Goal: Transaction & Acquisition: Purchase product/service

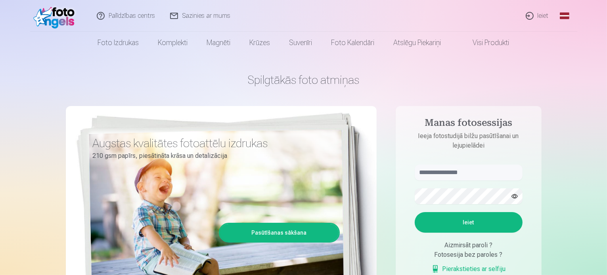
click at [550, 15] on link "Ieiet" at bounding box center [537, 16] width 38 height 32
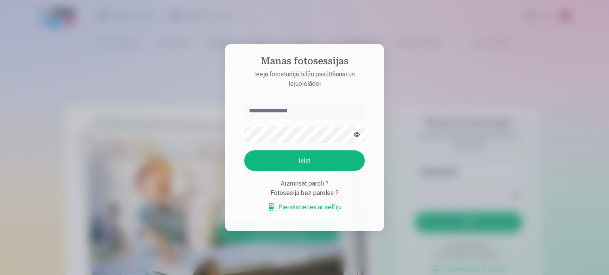
click at [281, 108] on input "text" at bounding box center [304, 111] width 120 height 16
type input "**********"
click at [244, 151] on button "Ieiet" at bounding box center [304, 161] width 120 height 21
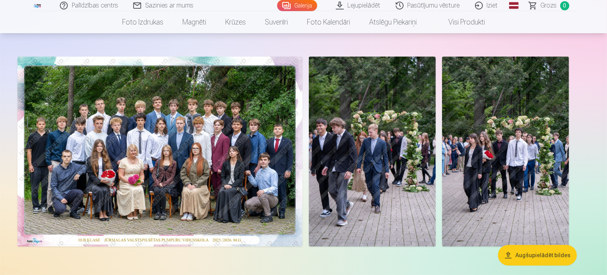
scroll to position [79, 0]
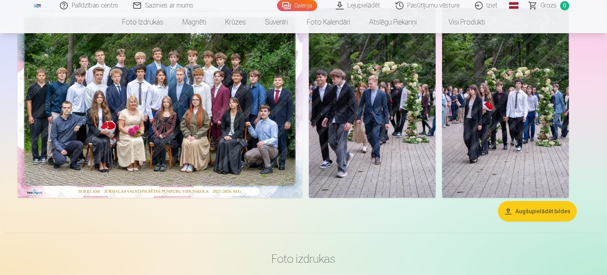
click at [246, 169] on img at bounding box center [159, 103] width 285 height 190
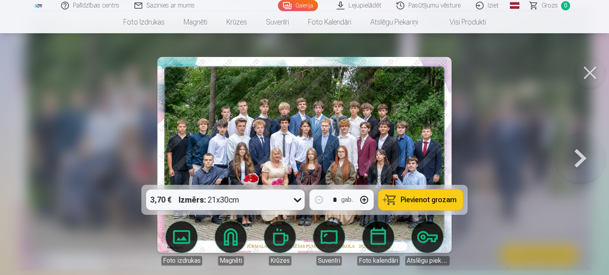
click at [595, 73] on button at bounding box center [590, 73] width 32 height 32
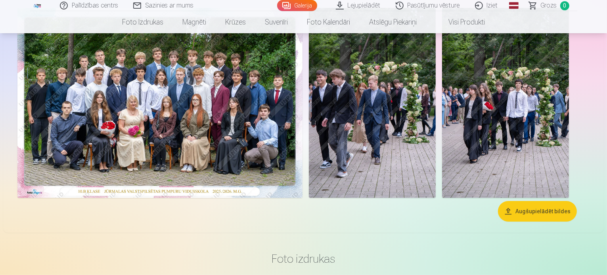
click at [302, 198] on img at bounding box center [159, 103] width 285 height 190
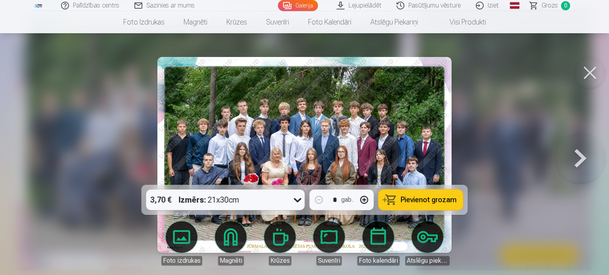
click at [597, 71] on button at bounding box center [590, 73] width 32 height 32
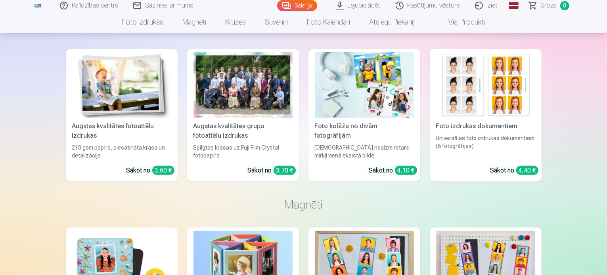
scroll to position [317, 0]
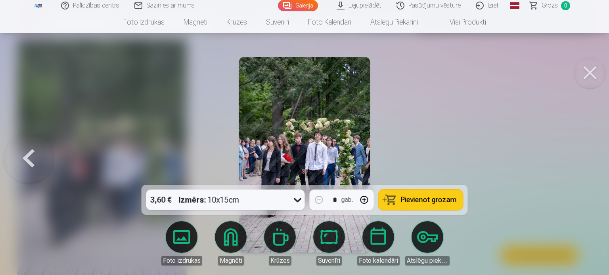
click at [312, 150] on img at bounding box center [304, 155] width 131 height 196
click at [588, 73] on button at bounding box center [590, 73] width 32 height 32
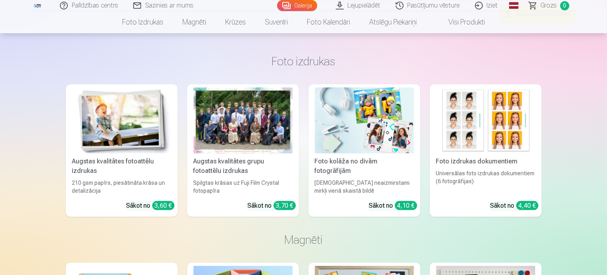
scroll to position [317, 0]
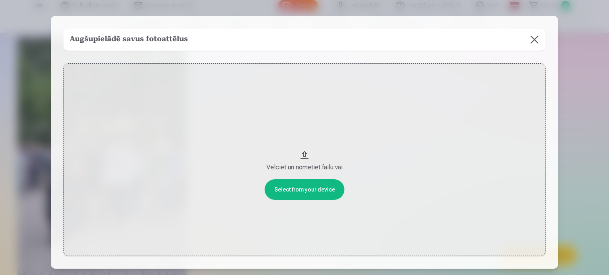
click at [537, 43] on button at bounding box center [534, 40] width 22 height 22
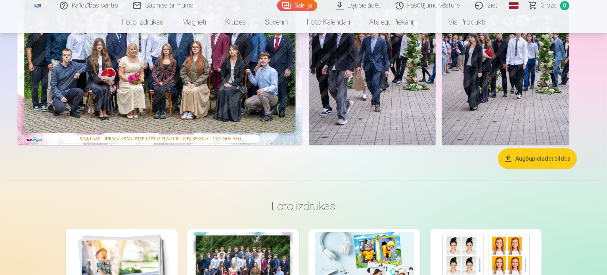
scroll to position [158, 0]
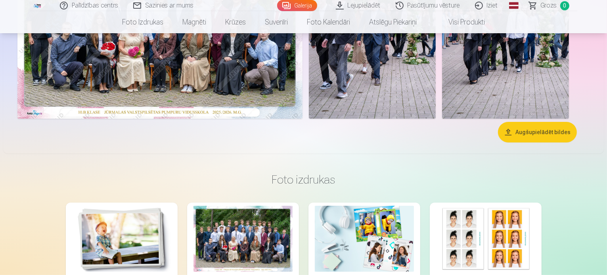
click at [233, 103] on img at bounding box center [159, 24] width 285 height 190
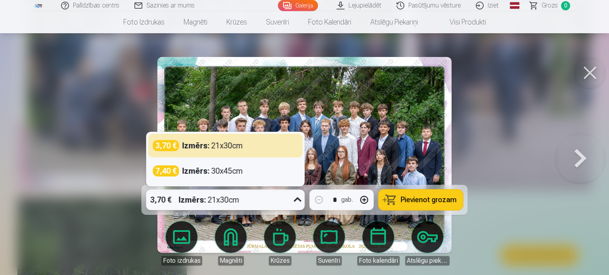
click at [299, 198] on icon at bounding box center [297, 200] width 13 height 13
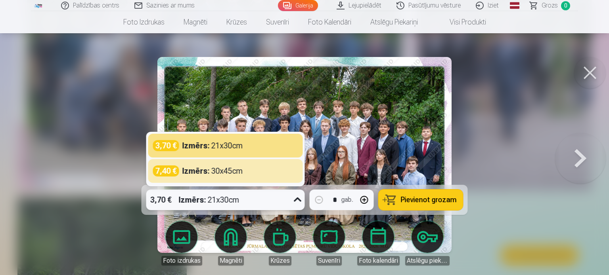
click at [558, 224] on div at bounding box center [304, 137] width 609 height 275
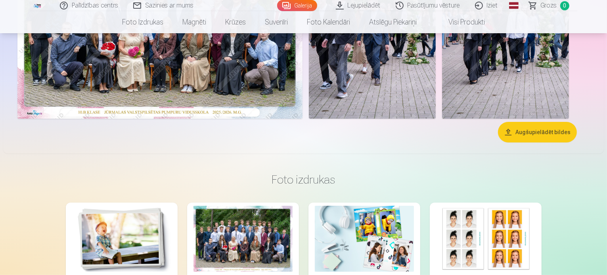
click at [223, 102] on img at bounding box center [159, 24] width 285 height 190
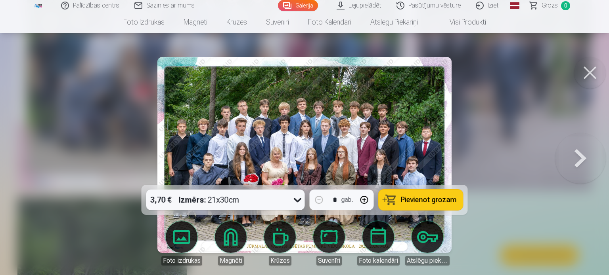
click at [420, 202] on span "Pievienot grozam" at bounding box center [429, 200] width 56 height 7
click at [591, 70] on button at bounding box center [590, 73] width 32 height 32
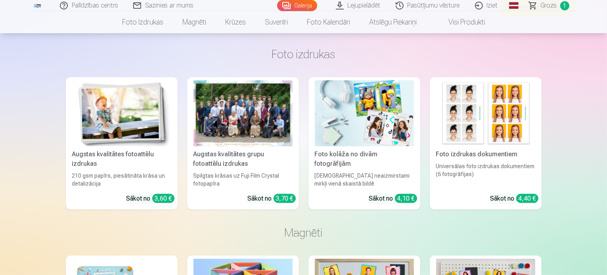
scroll to position [317, 0]
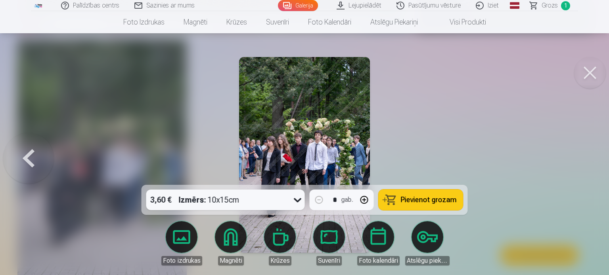
click at [296, 200] on icon at bounding box center [298, 200] width 8 height 4
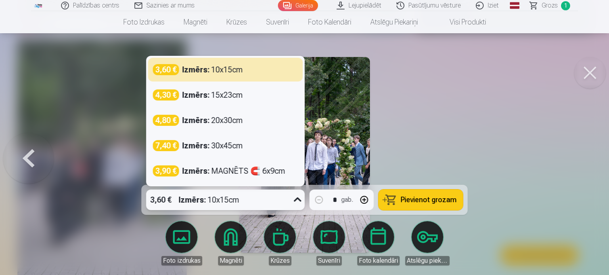
click at [593, 77] on button at bounding box center [590, 73] width 32 height 32
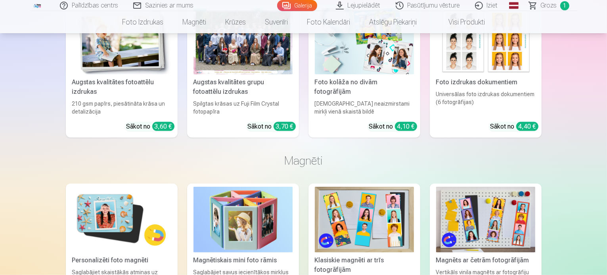
scroll to position [357, 0]
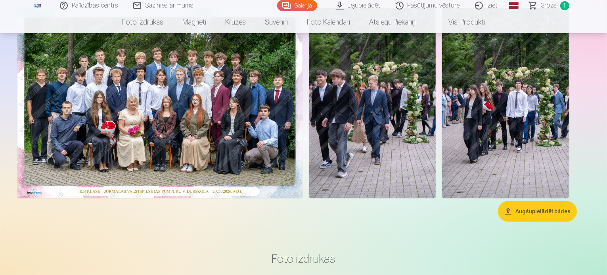
scroll to position [119, 0]
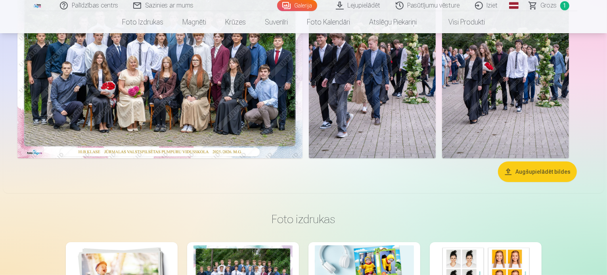
click at [553, 8] on span "Grozs" at bounding box center [548, 6] width 16 height 10
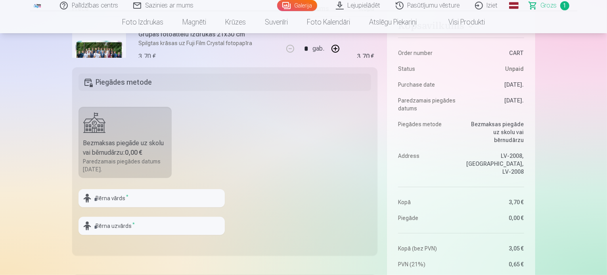
scroll to position [198, 0]
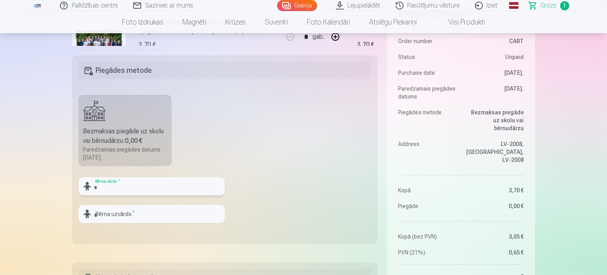
click at [107, 188] on input "text" at bounding box center [151, 186] width 146 height 18
type input "*********"
click at [120, 219] on input "text" at bounding box center [151, 214] width 146 height 18
type input "*******"
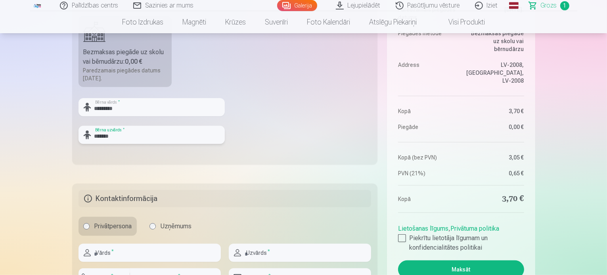
scroll to position [357, 0]
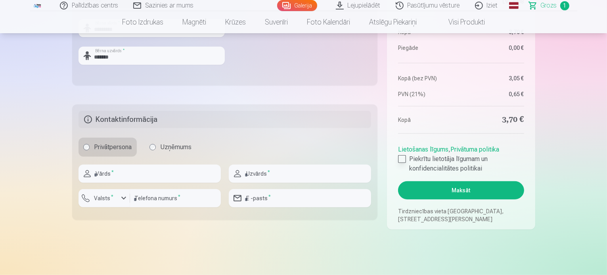
click at [406, 161] on label "Piekrītu lietotāja līgumam un konfidencialitātes politikai" at bounding box center [461, 164] width 126 height 19
click at [475, 192] on button "Maksāt" at bounding box center [461, 190] width 126 height 18
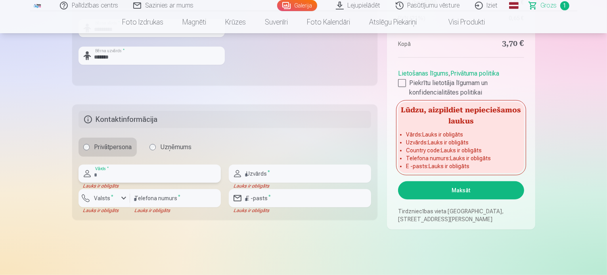
click at [125, 176] on input "text" at bounding box center [149, 174] width 142 height 18
type input "****"
type input "*******"
type input "********"
type input "**********"
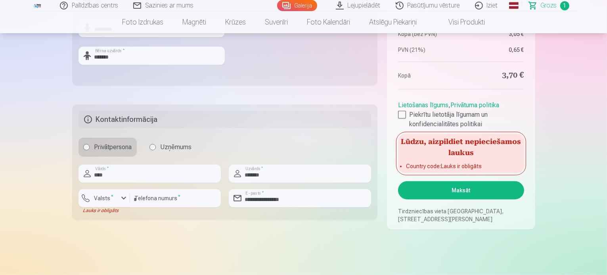
click at [469, 195] on button "Maksāt" at bounding box center [461, 190] width 126 height 18
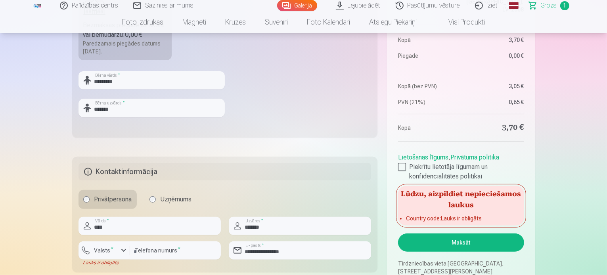
scroll to position [317, 0]
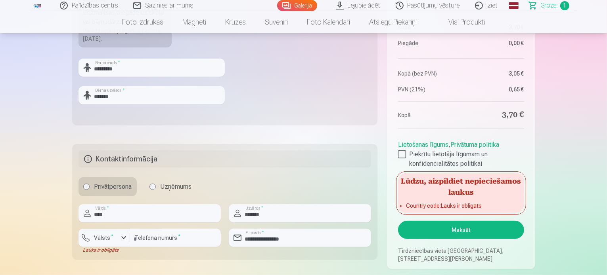
click at [216, 160] on h5 "Kontaktinformācija" at bounding box center [224, 159] width 293 height 17
click at [160, 234] on input "********" at bounding box center [175, 238] width 91 height 18
click at [119, 238] on div "button" at bounding box center [124, 238] width 10 height 10
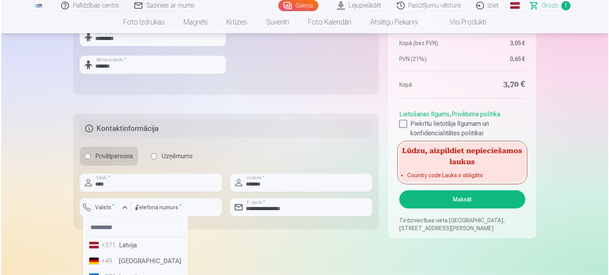
scroll to position [357, 0]
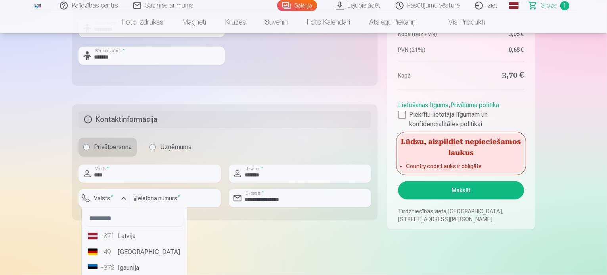
click at [132, 239] on li "+371 Latvija" at bounding box center [134, 237] width 99 height 16
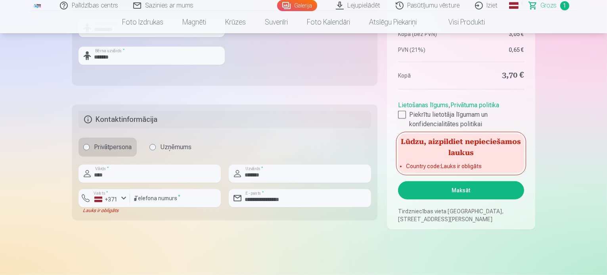
drag, startPoint x: 290, startPoint y: 237, endPoint x: 310, endPoint y: 226, distance: 23.4
click at [421, 193] on button "Maksāt" at bounding box center [461, 190] width 126 height 18
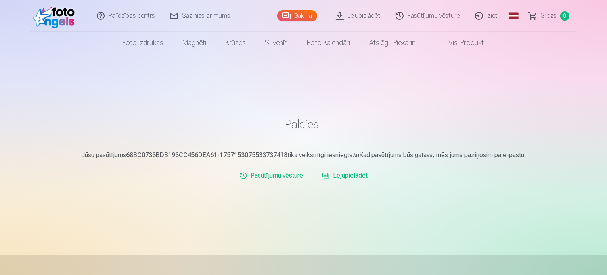
click at [59, 19] on img at bounding box center [56, 15] width 46 height 25
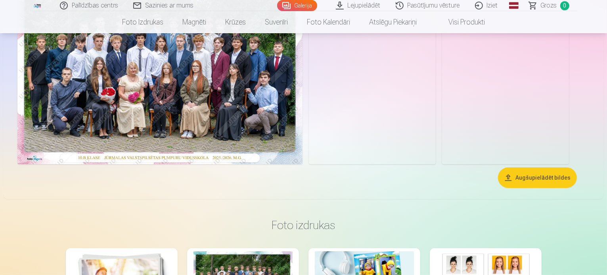
scroll to position [79, 0]
